Goal: Task Accomplishment & Management: Use online tool/utility

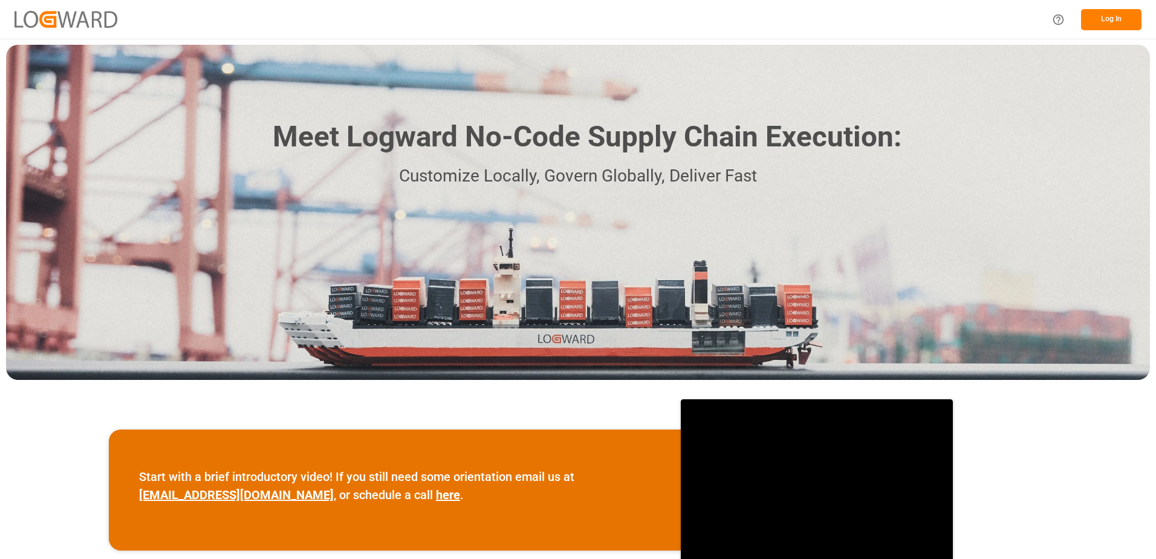
click at [1091, 16] on button "Log In" at bounding box center [1111, 19] width 60 height 21
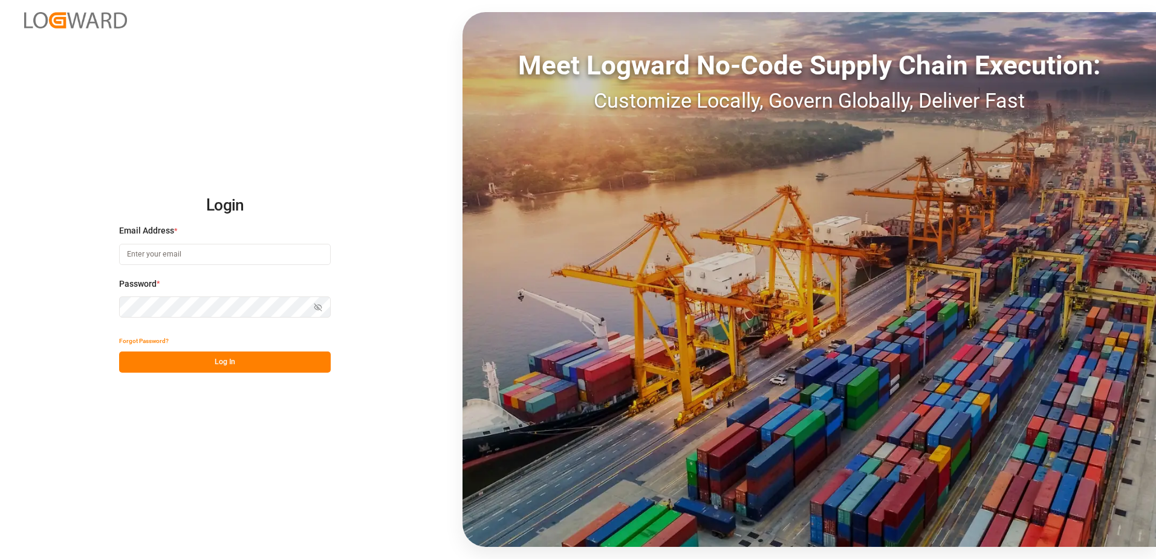
type input "[PERSON_NAME][EMAIL_ADDRESS][PERSON_NAME][DOMAIN_NAME]"
click at [250, 366] on button "Log In" at bounding box center [225, 361] width 212 height 21
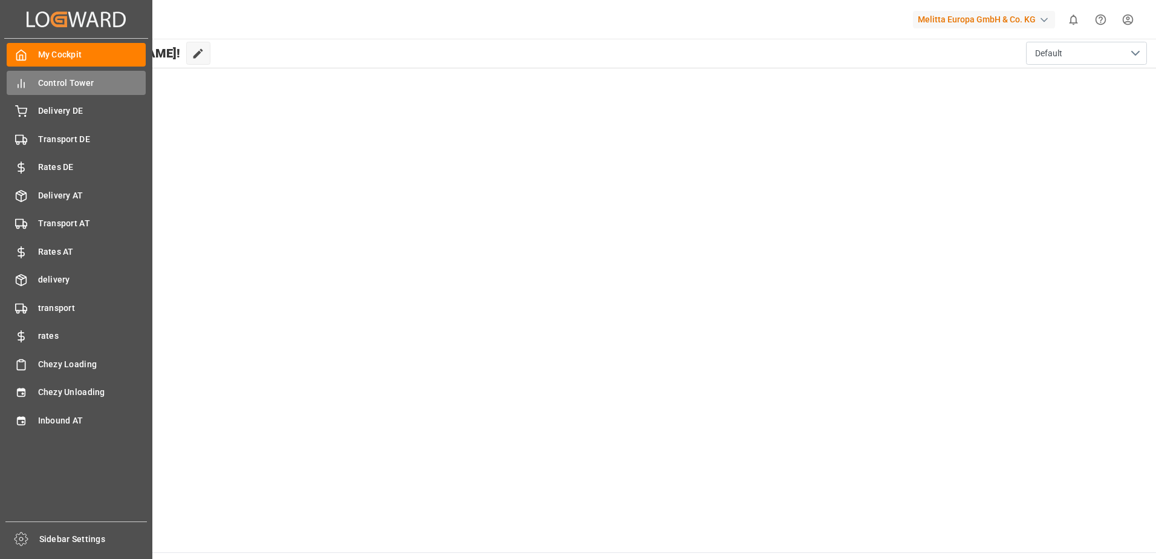
click at [73, 86] on span "Control Tower" at bounding box center [92, 83] width 108 height 13
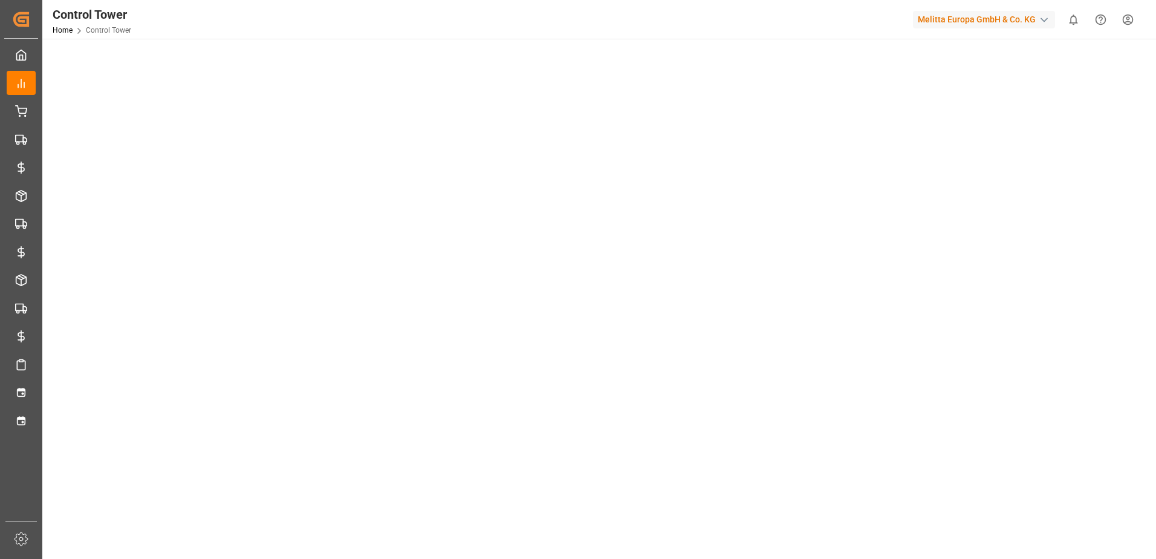
scroll to position [60, 0]
click at [937, 238] on tableau-viz at bounding box center [598, 508] width 1092 height 939
